Goal: Information Seeking & Learning: Learn about a topic

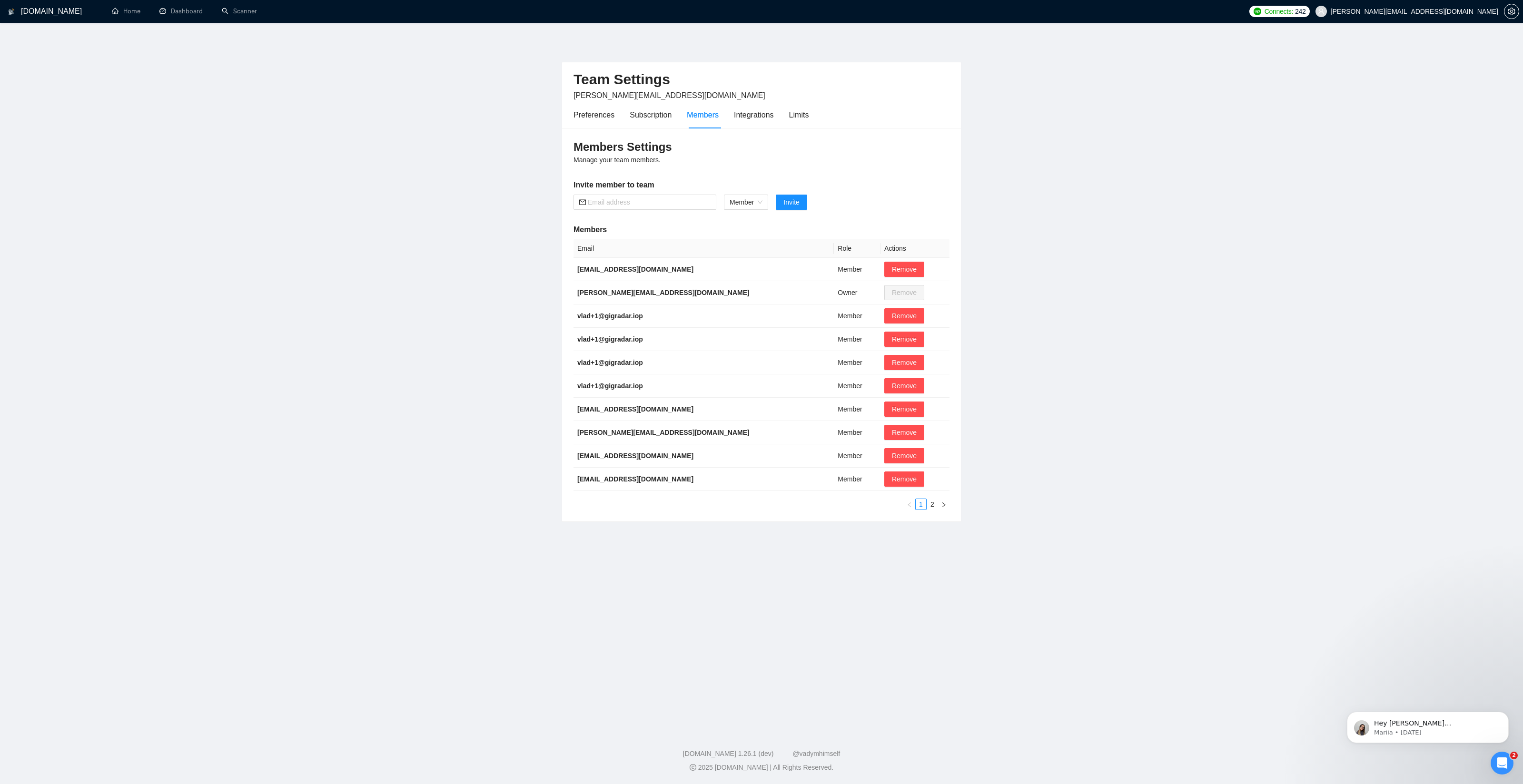
click at [34, 12] on h1 "[DOMAIN_NAME]" at bounding box center [52, 11] width 61 height 23
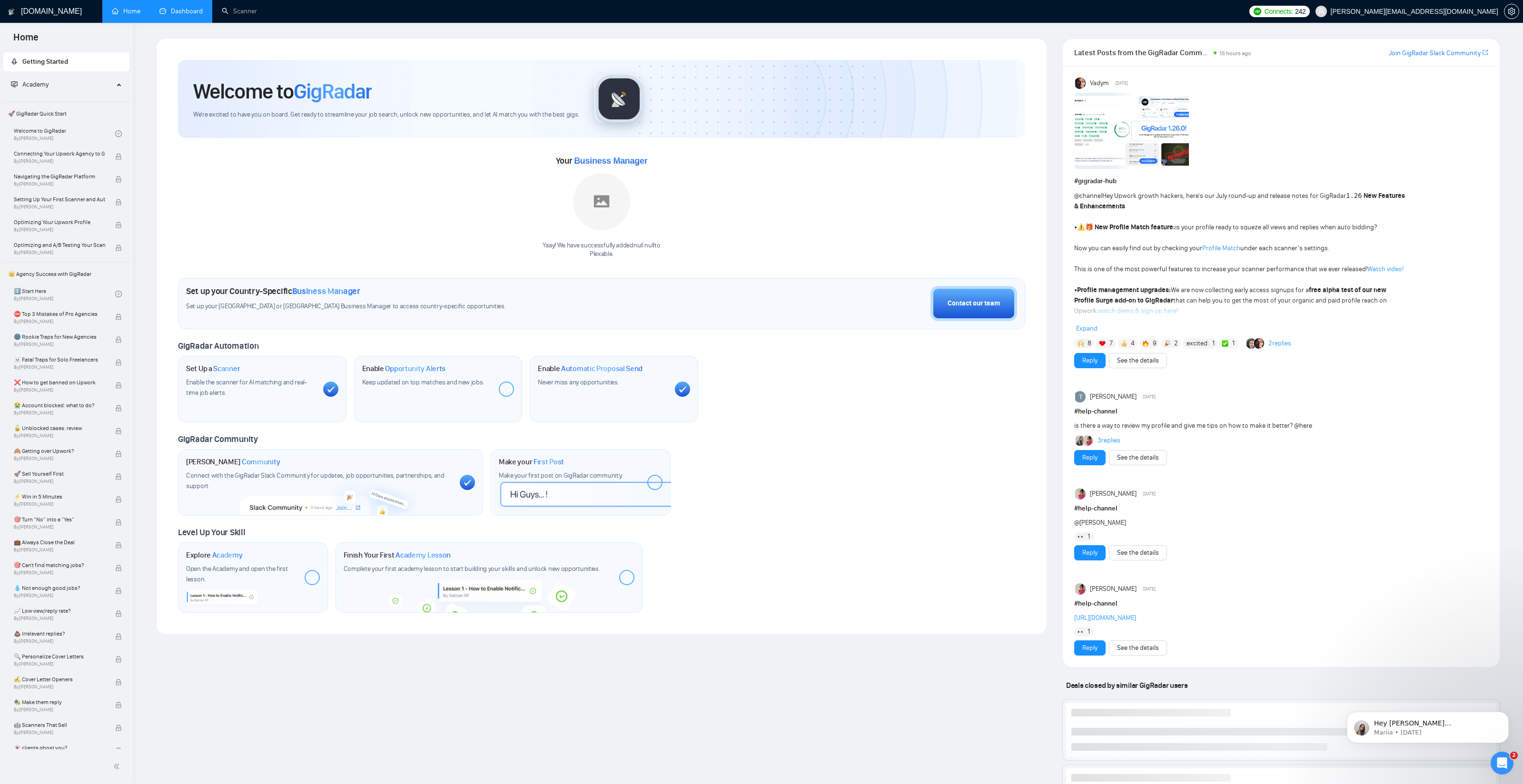
click at [181, 10] on link "Dashboard" at bounding box center [182, 10] width 44 height 8
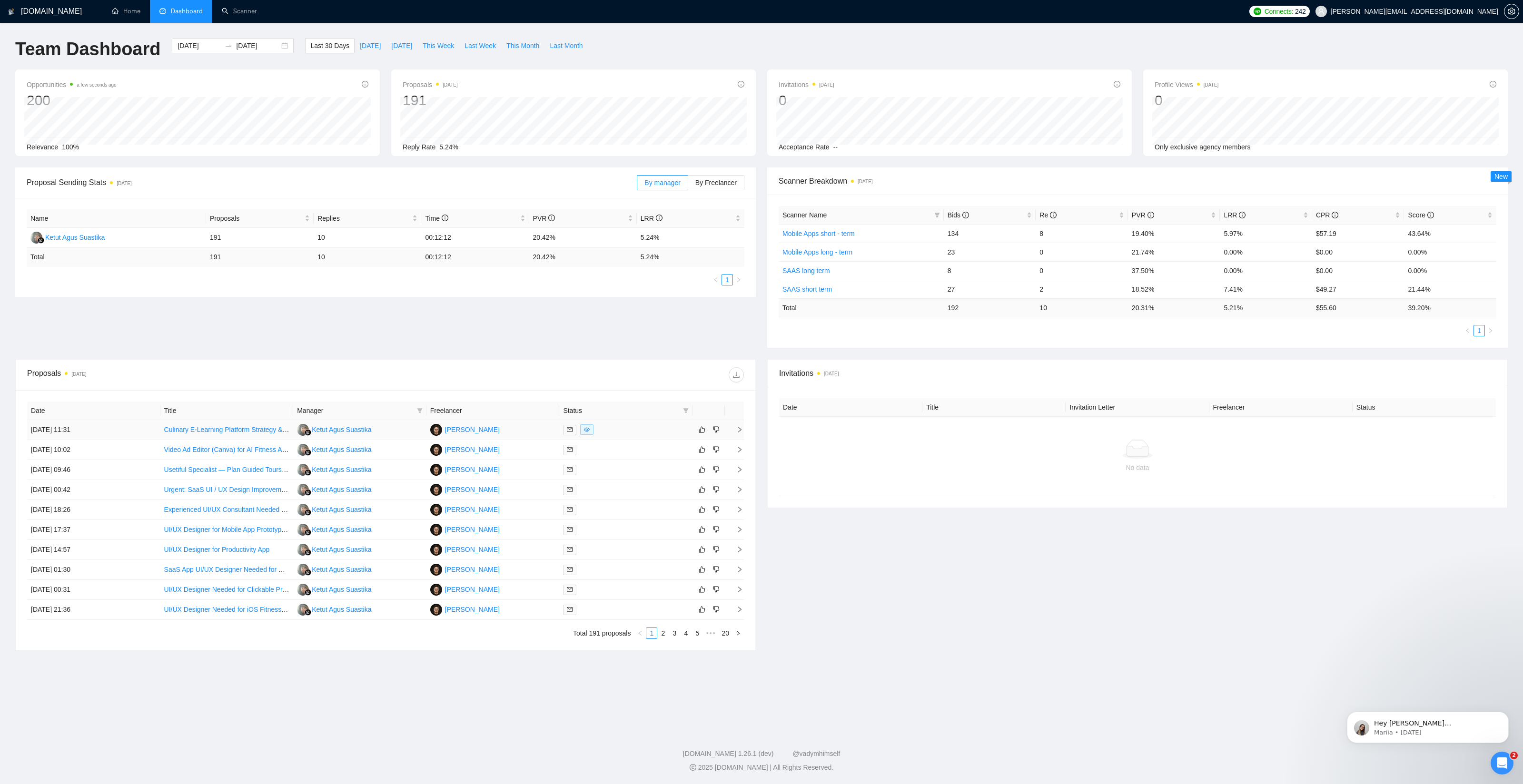
click at [142, 432] on td "[DATE] 11:31" at bounding box center [93, 430] width 134 height 20
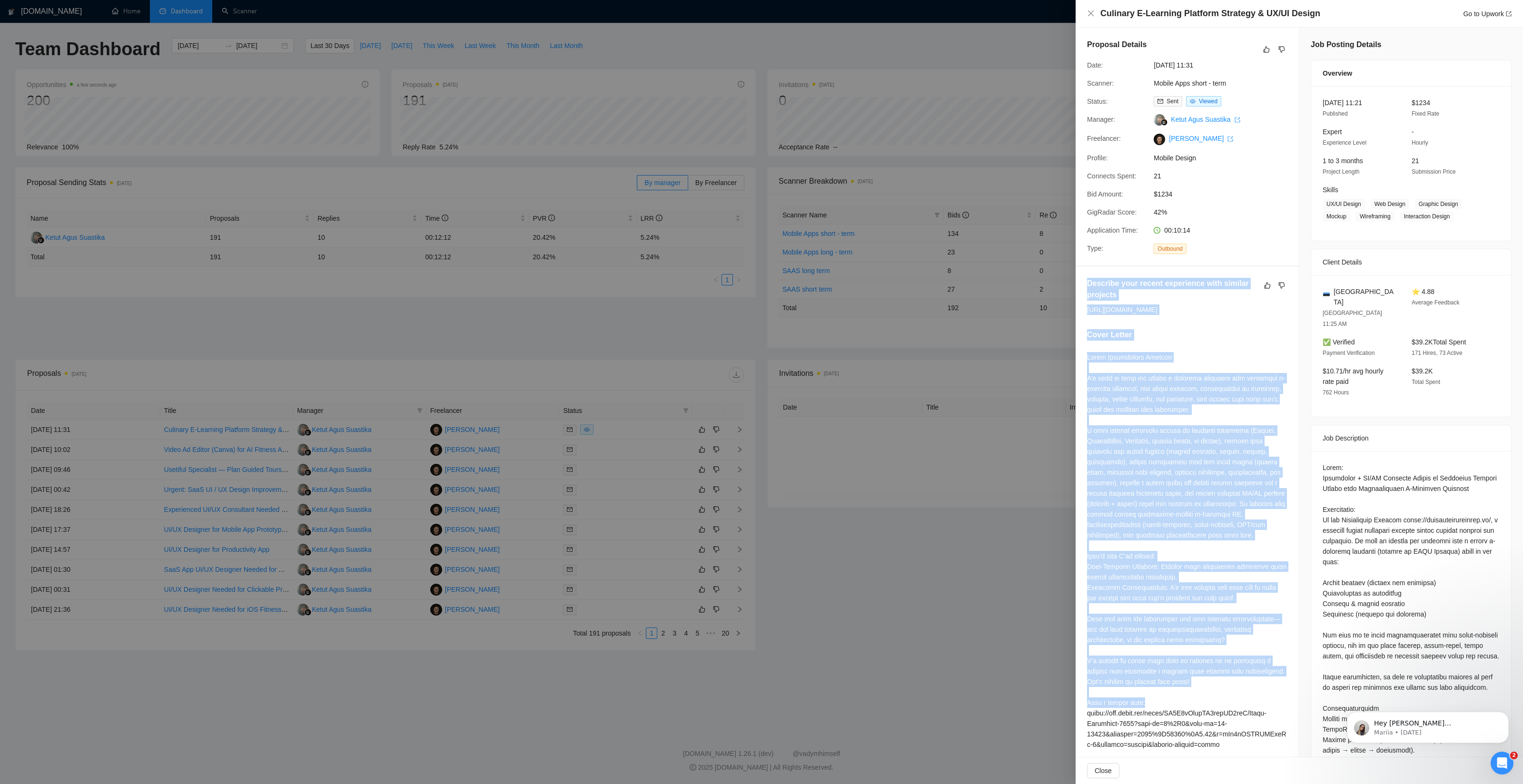
drag, startPoint x: 1088, startPoint y: 282, endPoint x: 1278, endPoint y: 733, distance: 489.4
click at [1278, 740] on div "Describe your recent experience with similar projects [URL][DOMAIN_NAME] Cover …" at bounding box center [1188, 541] width 224 height 551
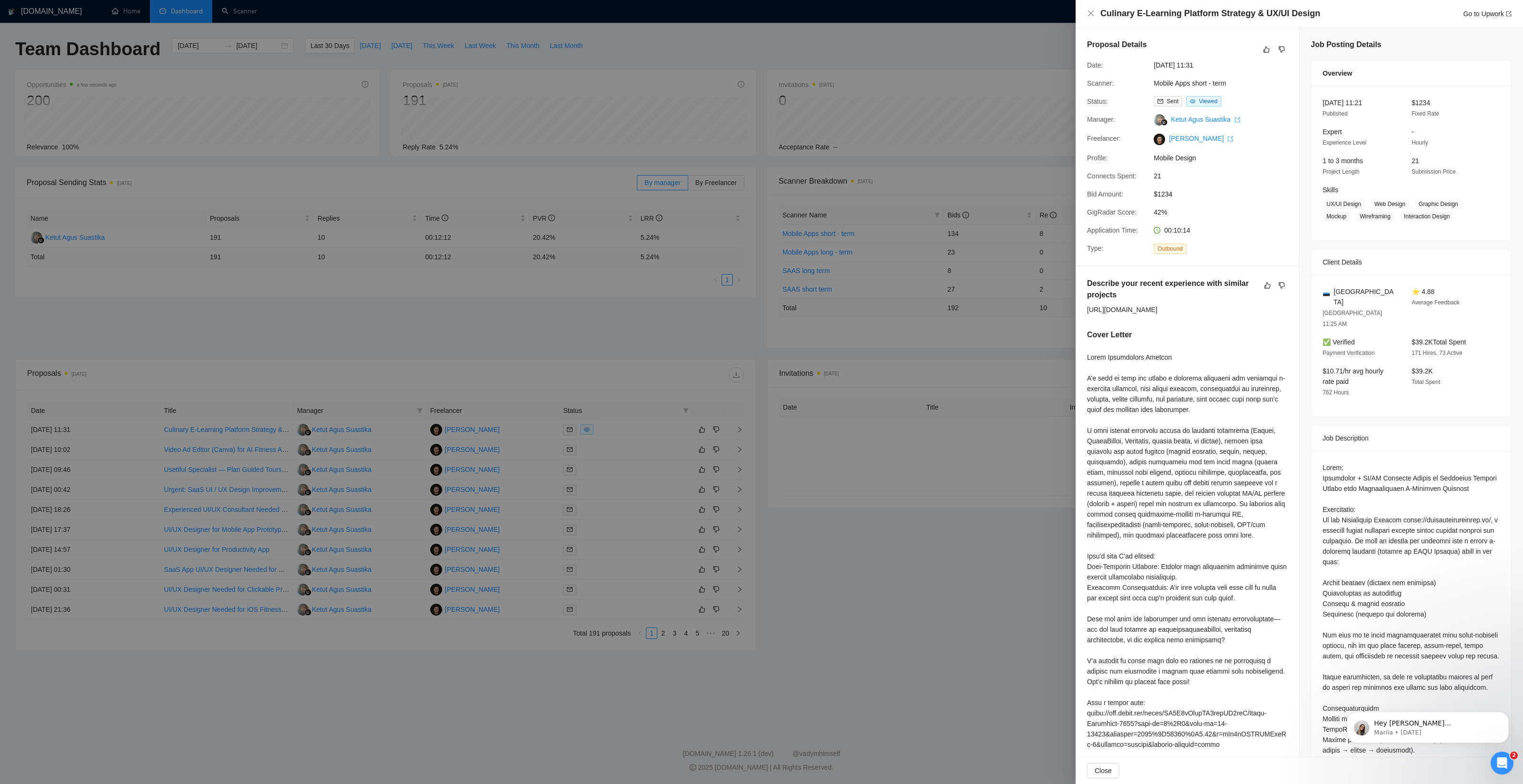
click at [1267, 670] on div at bounding box center [1187, 577] width 200 height 450
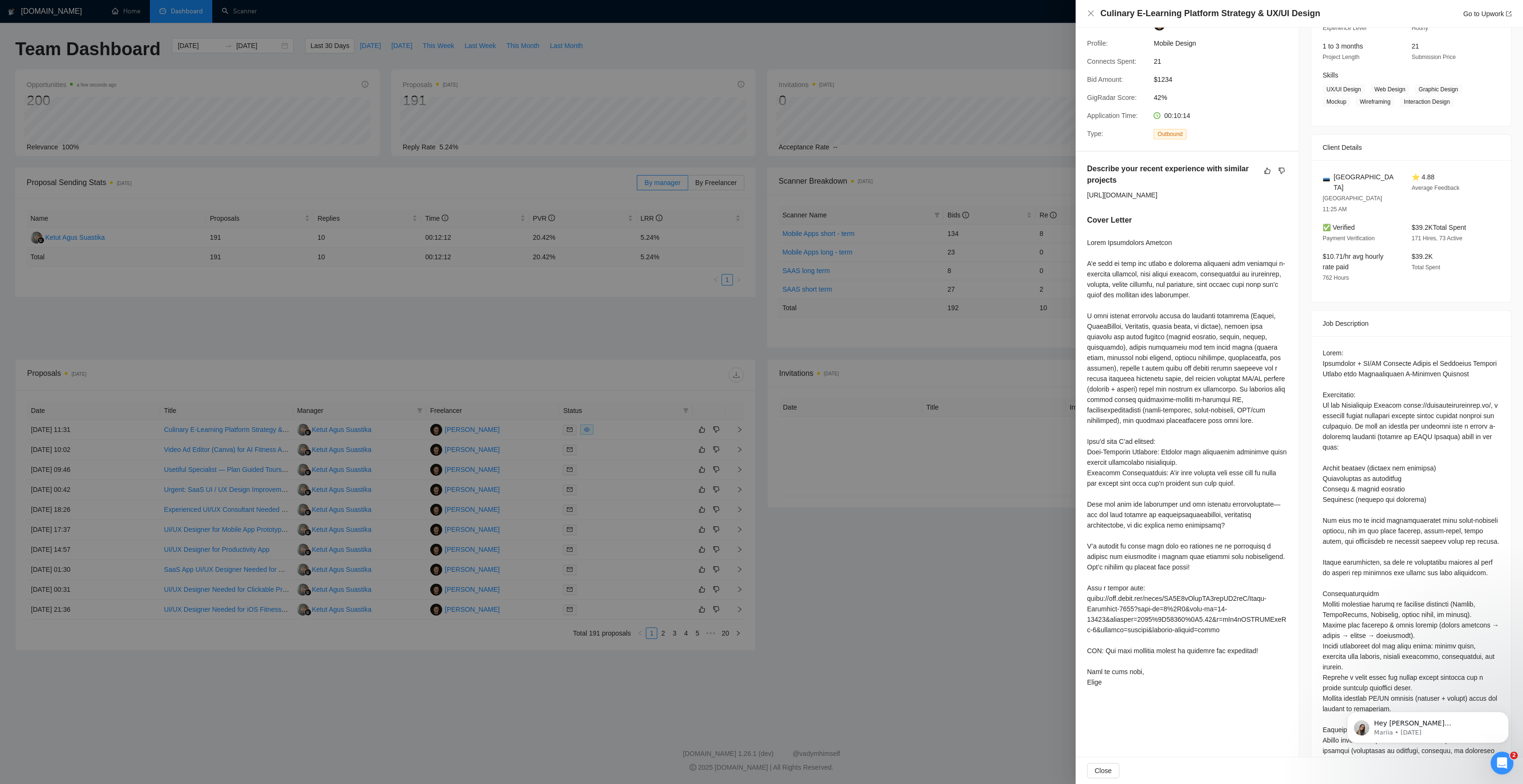
scroll to position [142, 0]
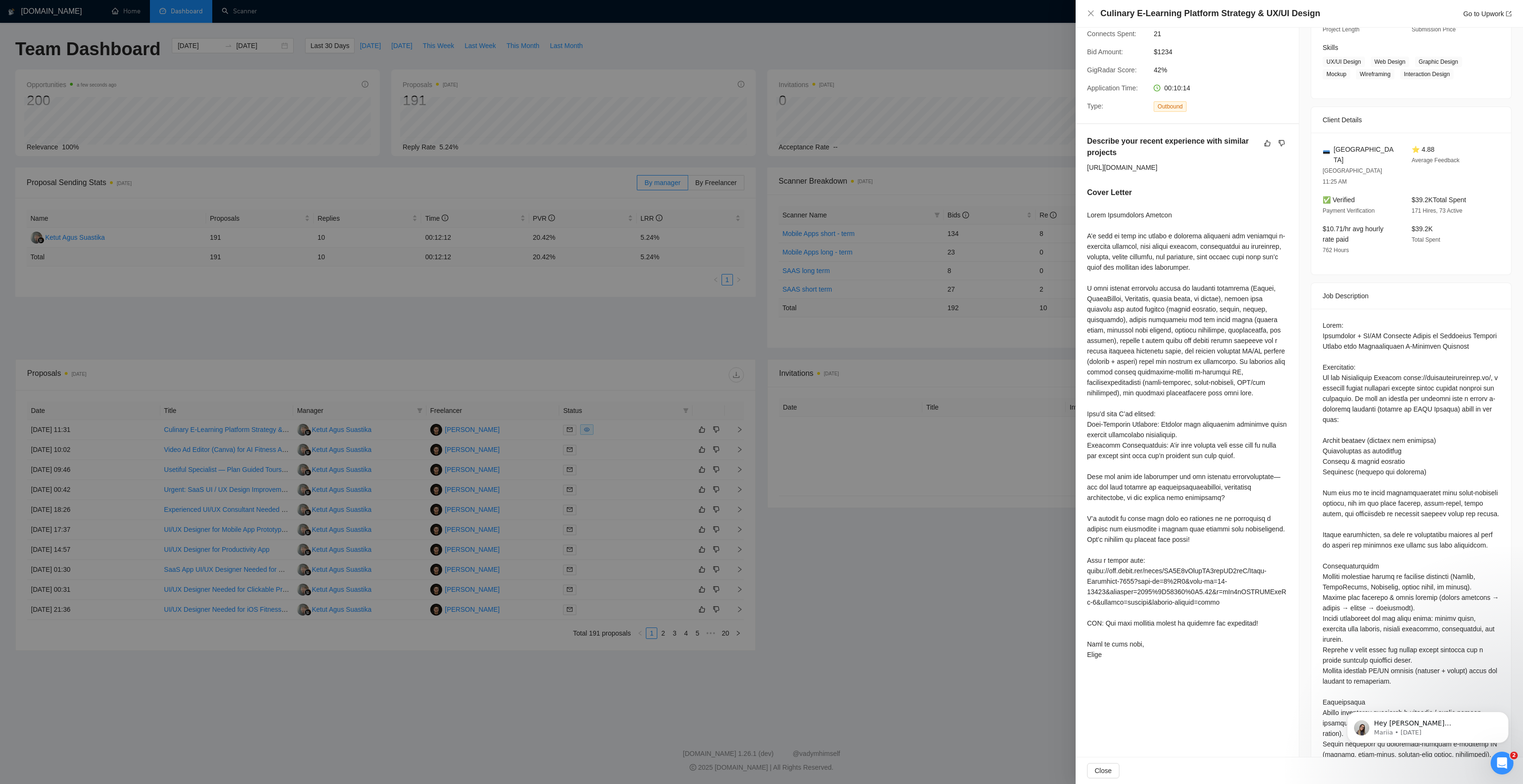
click at [1134, 616] on div at bounding box center [1187, 435] width 200 height 450
click at [1157, 549] on div at bounding box center [1187, 435] width 200 height 450
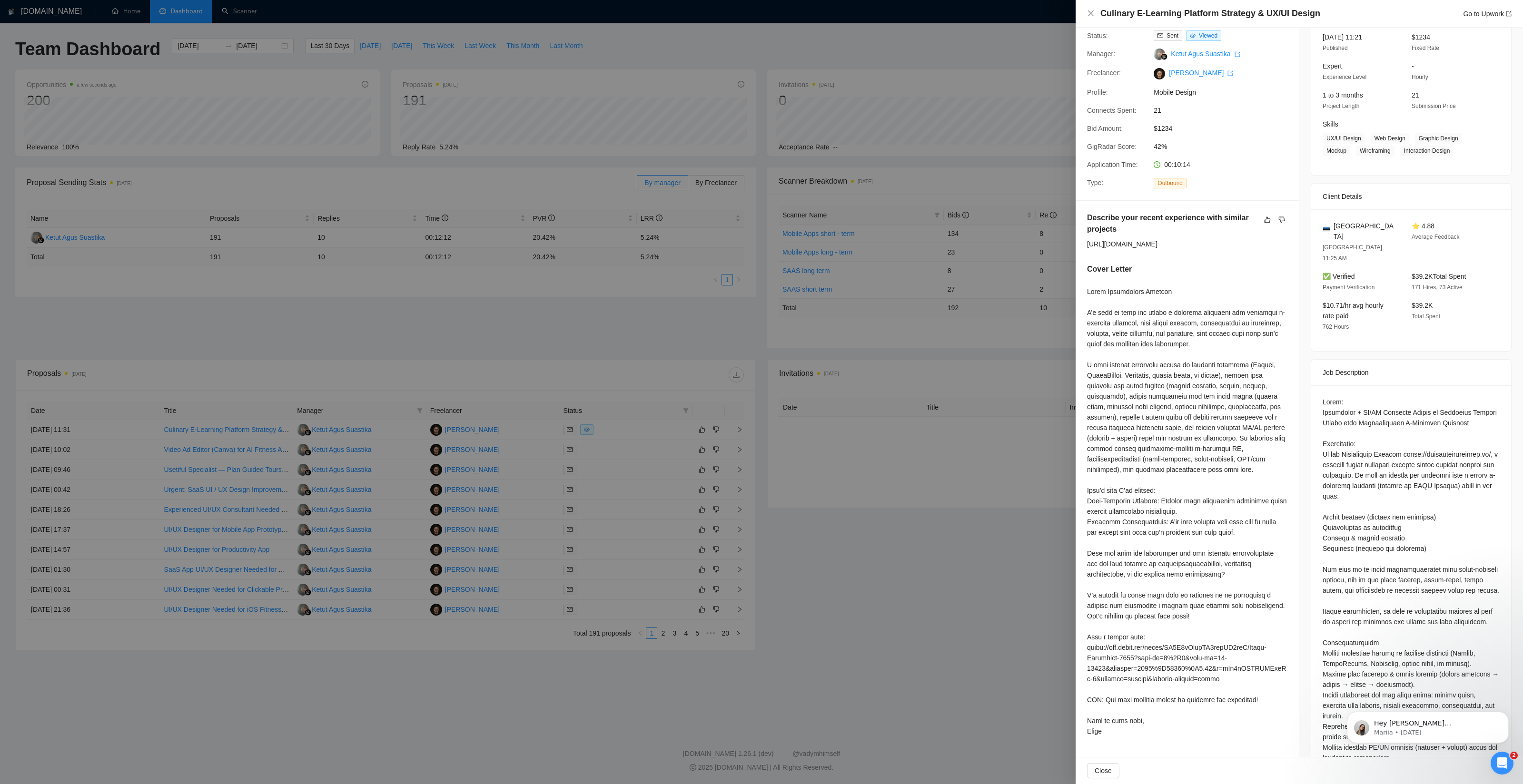
scroll to position [0, 0]
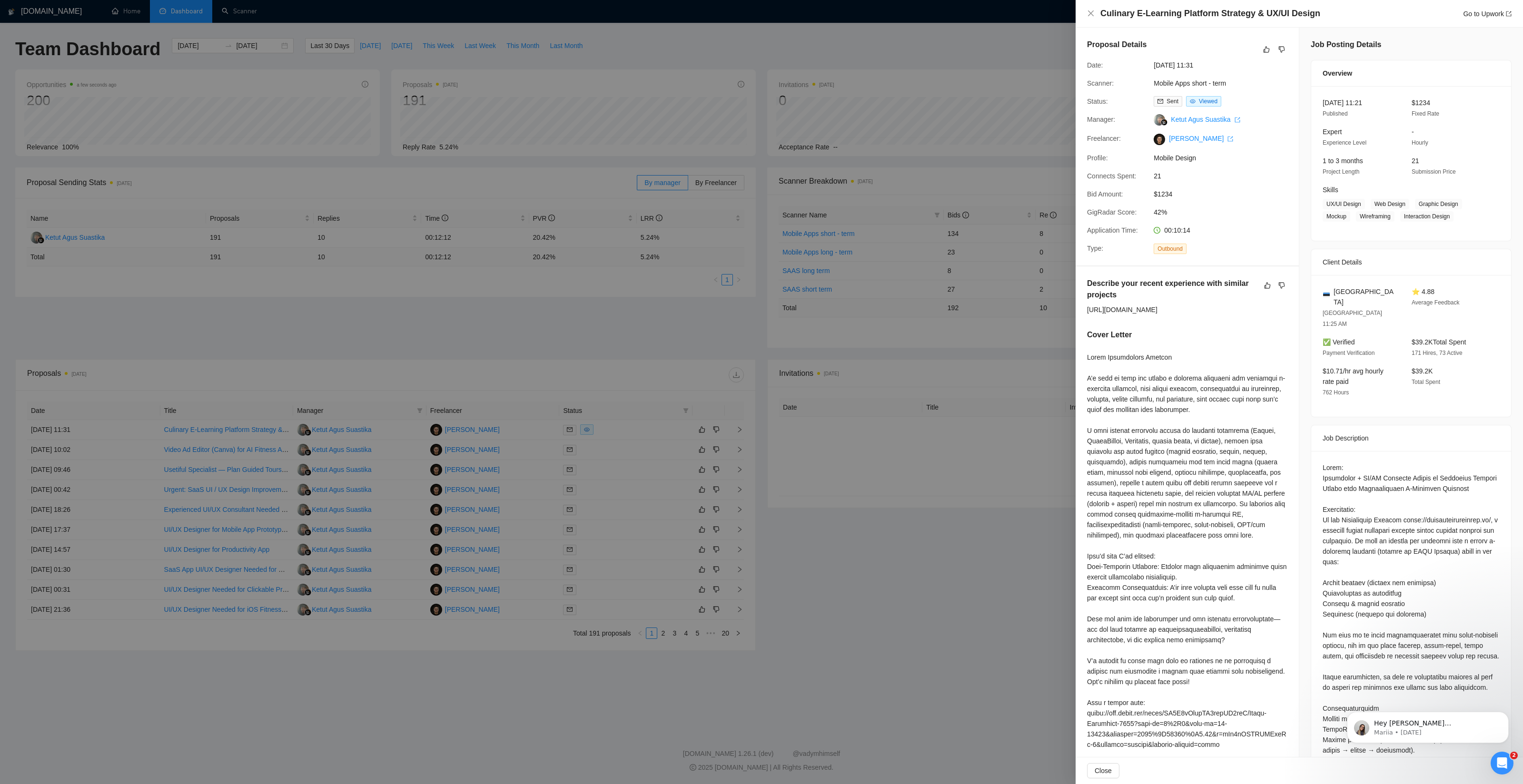
click at [975, 583] on div at bounding box center [762, 392] width 1523 height 784
